Goal: Use online tool/utility: Utilize a website feature to perform a specific function

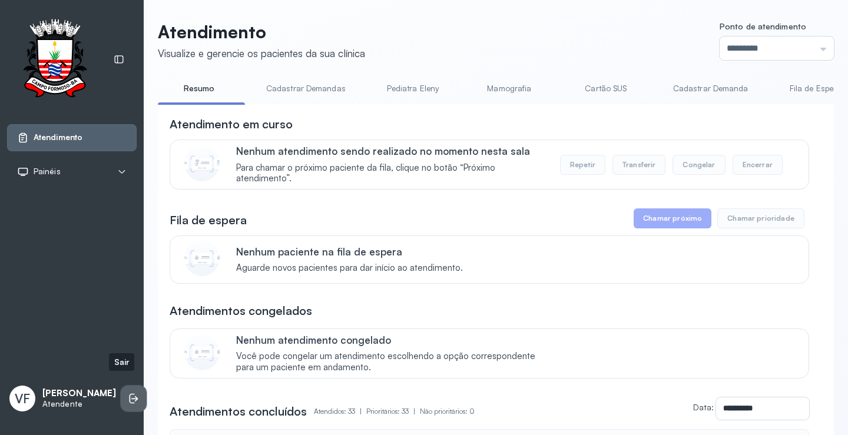
click at [128, 393] on icon at bounding box center [134, 399] width 12 height 12
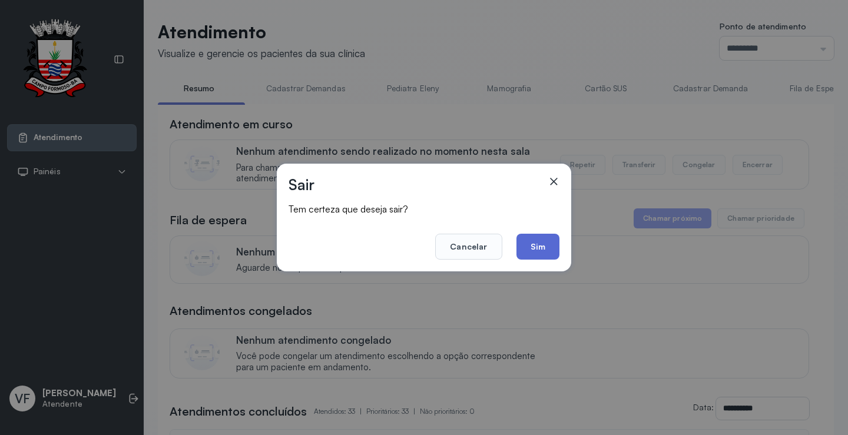
click at [544, 244] on button "Sim" at bounding box center [538, 247] width 43 height 26
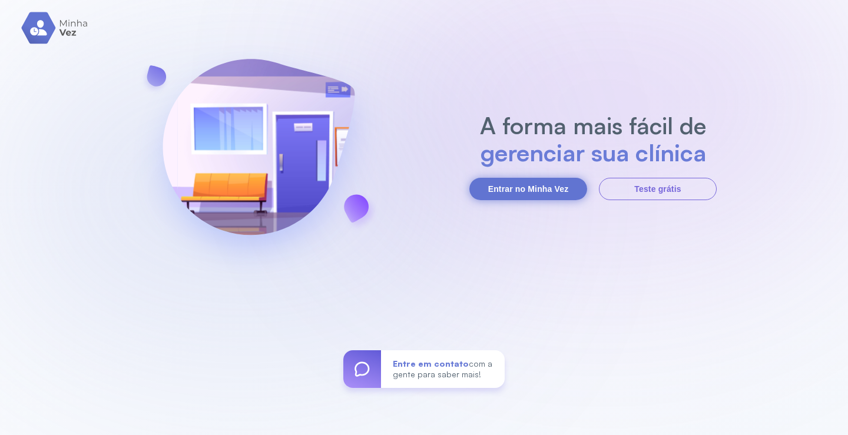
click at [542, 186] on button "Entrar no Minha Vez" at bounding box center [529, 189] width 118 height 22
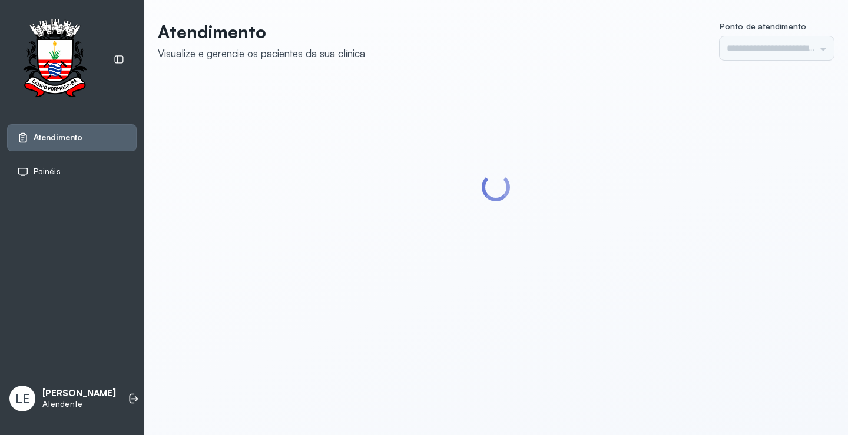
type input "*********"
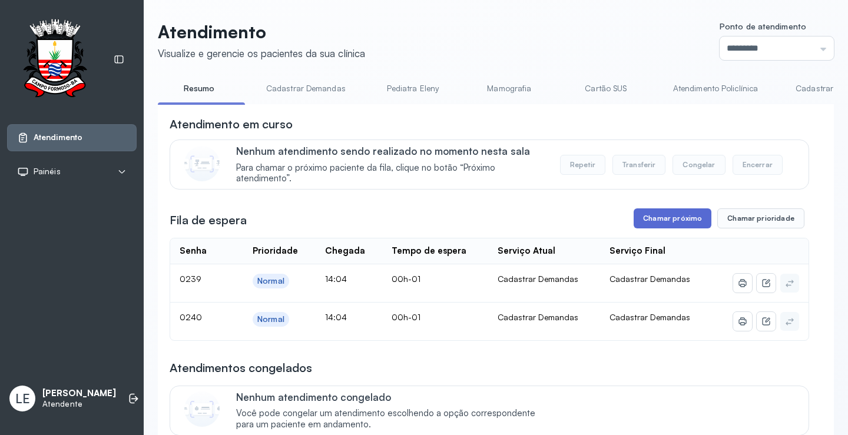
click at [685, 224] on button "Chamar próximo" at bounding box center [673, 219] width 78 height 20
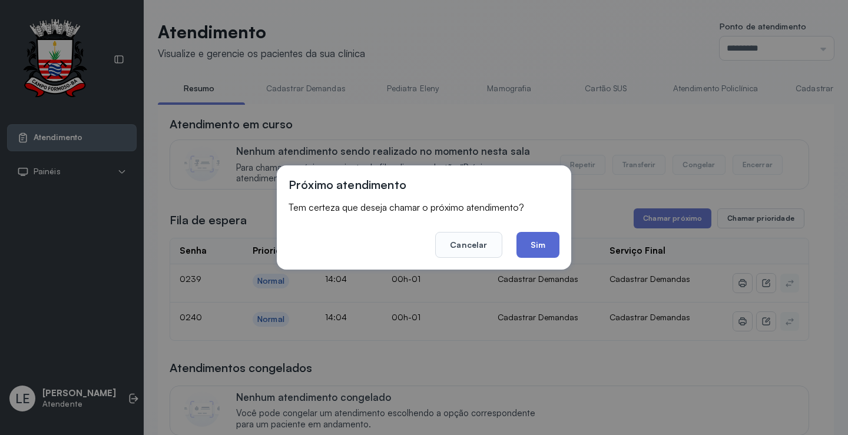
click at [537, 247] on button "Sim" at bounding box center [538, 245] width 43 height 26
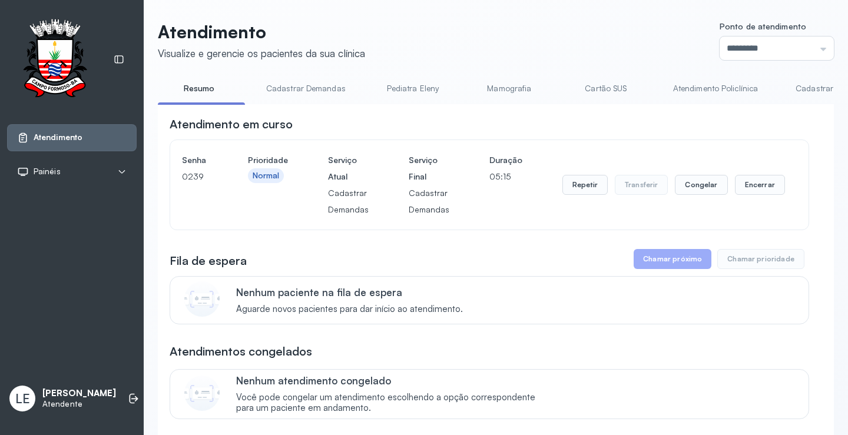
click at [726, 191] on div "Repetir Transferir Congelar Encerrar" at bounding box center [674, 185] width 223 height 20
click at [738, 189] on button "Encerrar" at bounding box center [760, 185] width 50 height 20
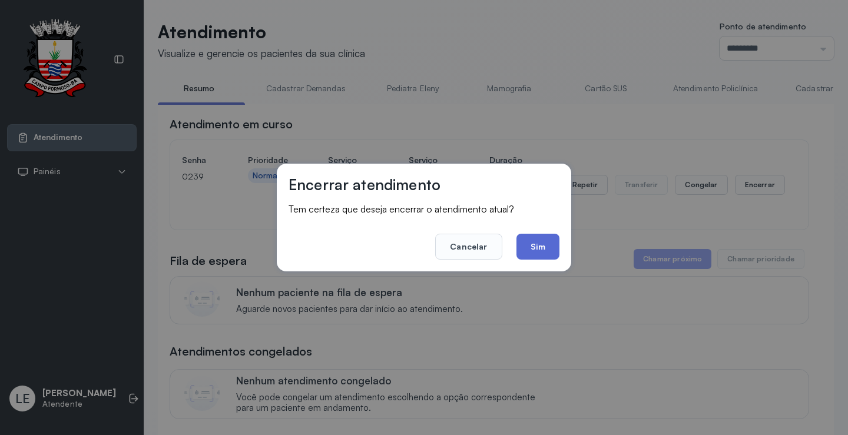
click at [523, 247] on button "Sim" at bounding box center [538, 247] width 43 height 26
